Goal: Navigation & Orientation: Find specific page/section

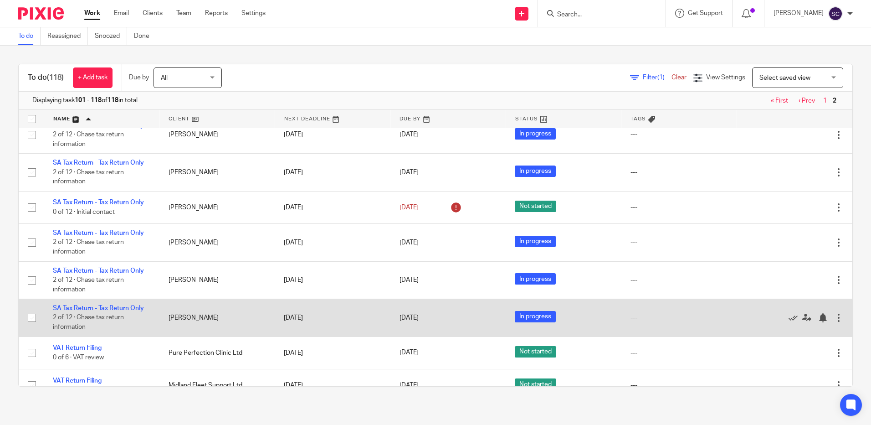
scroll to position [408, 0]
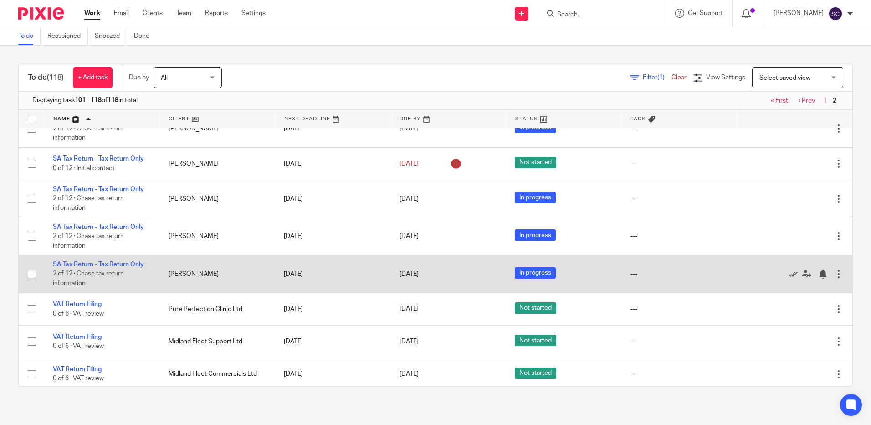
scroll to position [408, 0]
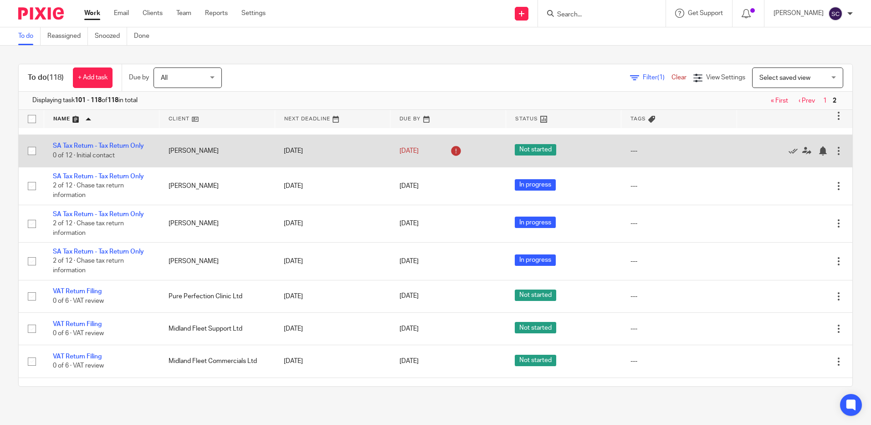
scroll to position [408, 0]
